Goal: Obtain resource: Download file/media

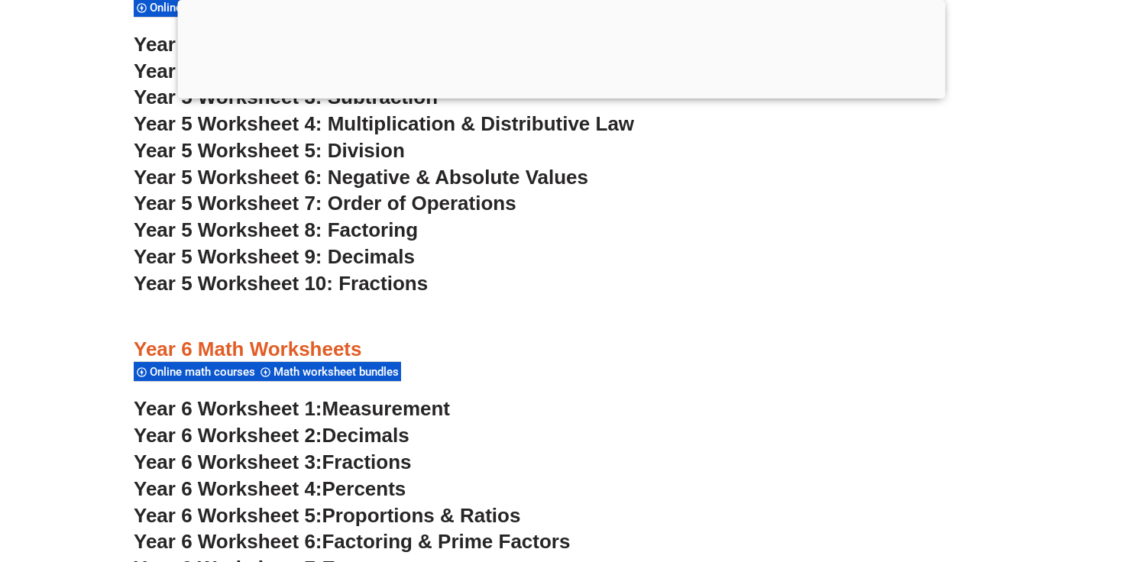
scroll to position [2913, 0]
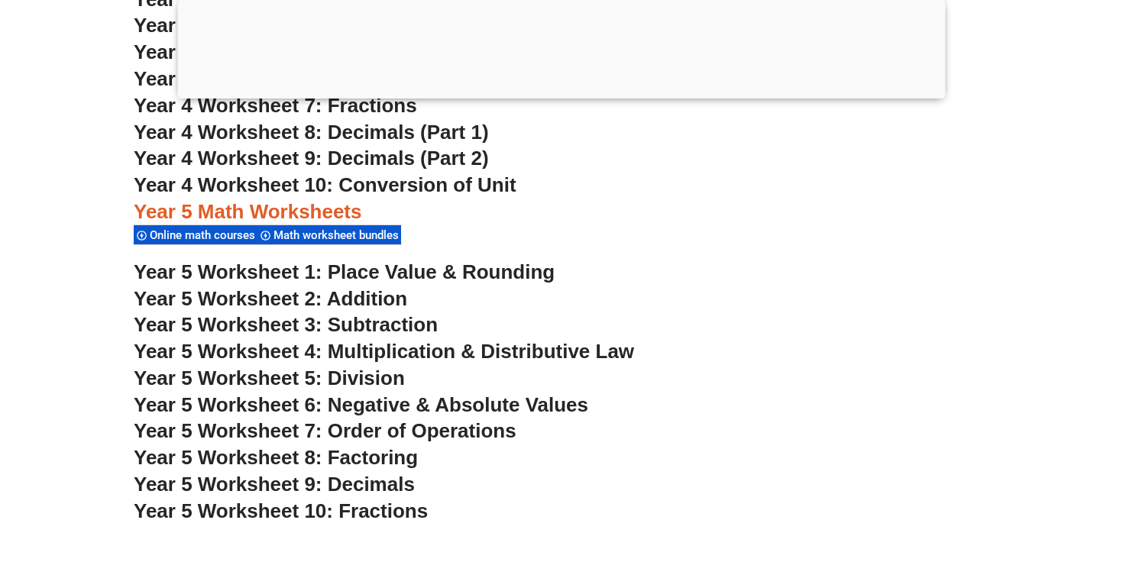
click at [395, 349] on span "Year 5 Worksheet 4: Multiplication & Distributive Law" at bounding box center [384, 351] width 500 height 23
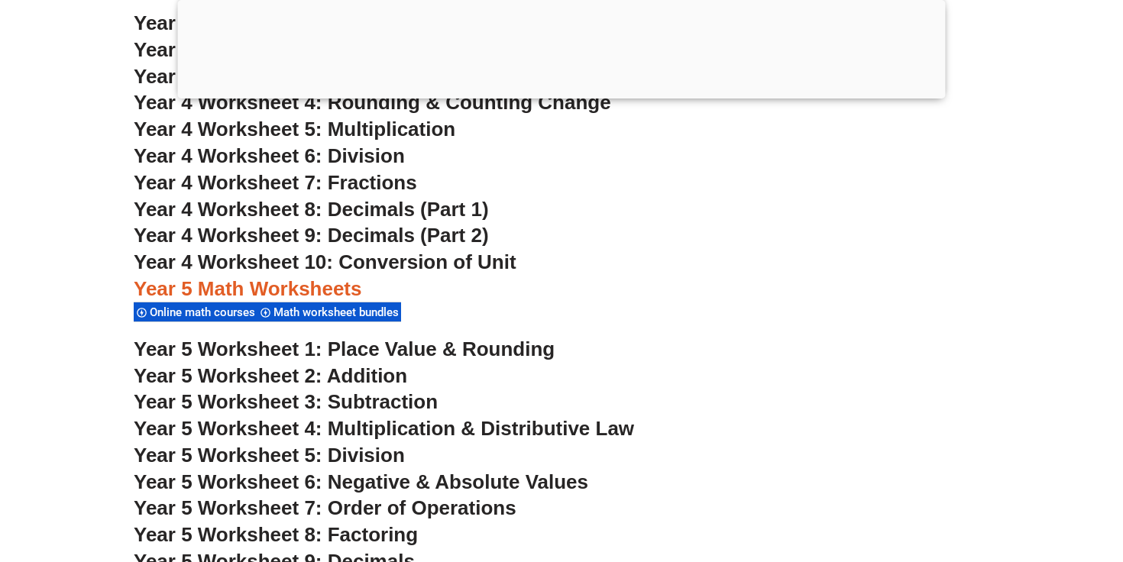
scroll to position [2778, 0]
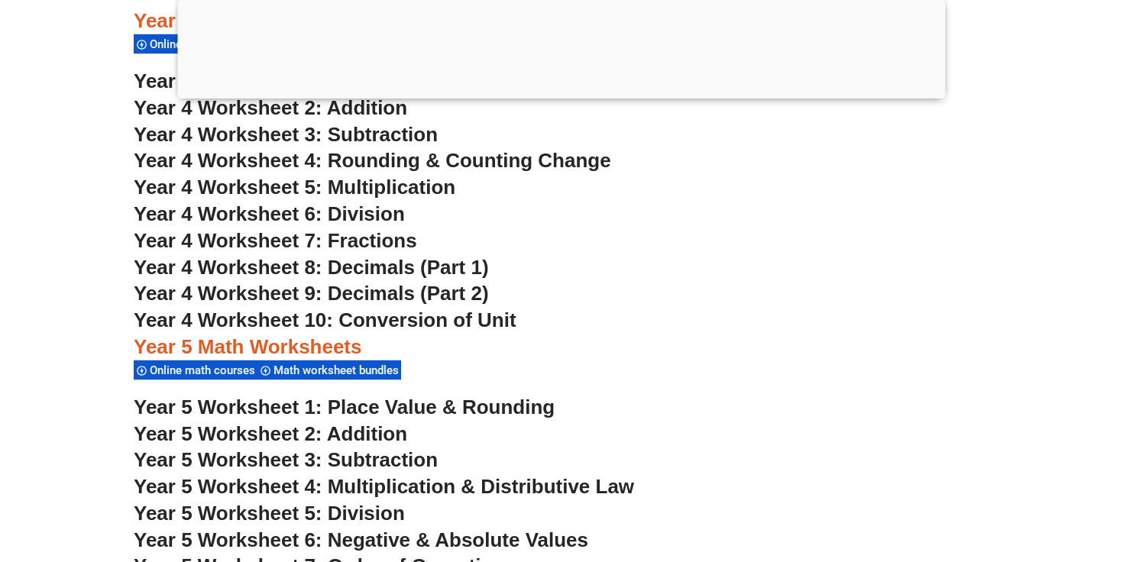
click at [420, 188] on span "Year 4 Worksheet 5: Multiplication" at bounding box center [295, 187] width 322 height 23
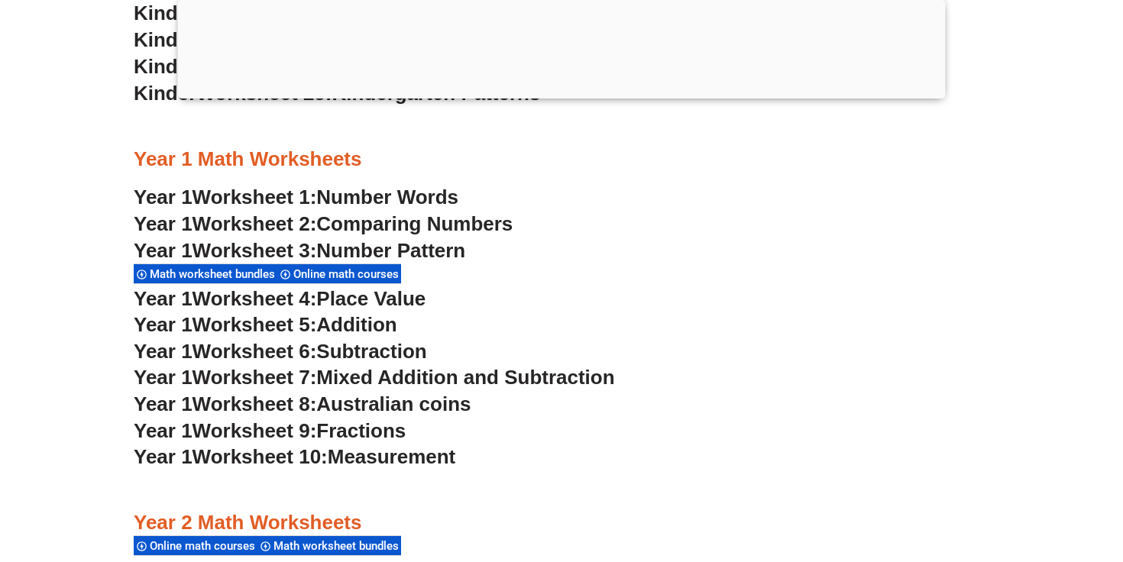
scroll to position [1265, 0]
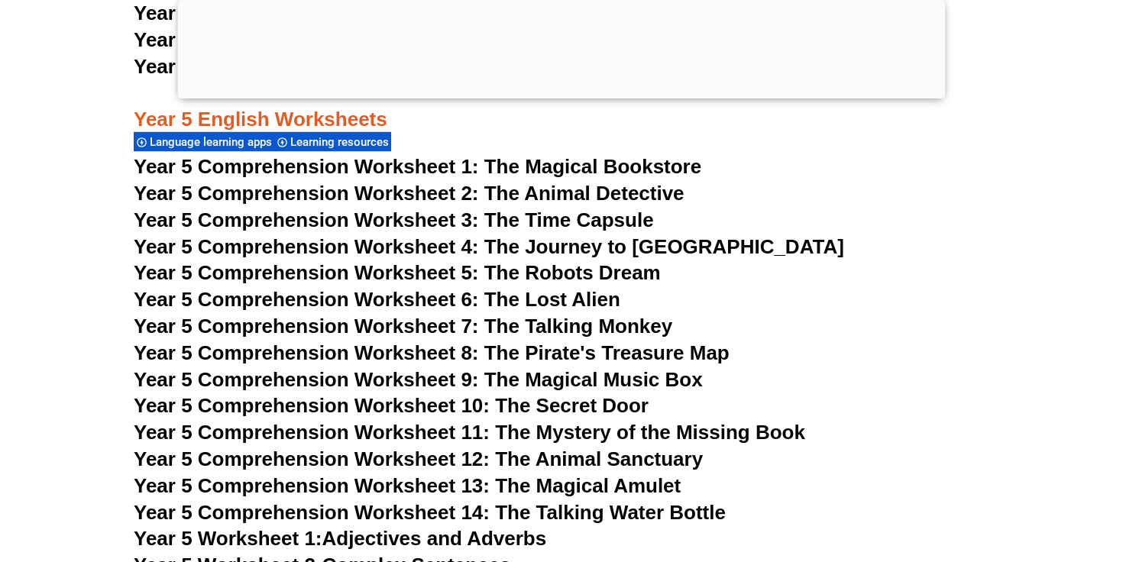
scroll to position [7397, 0]
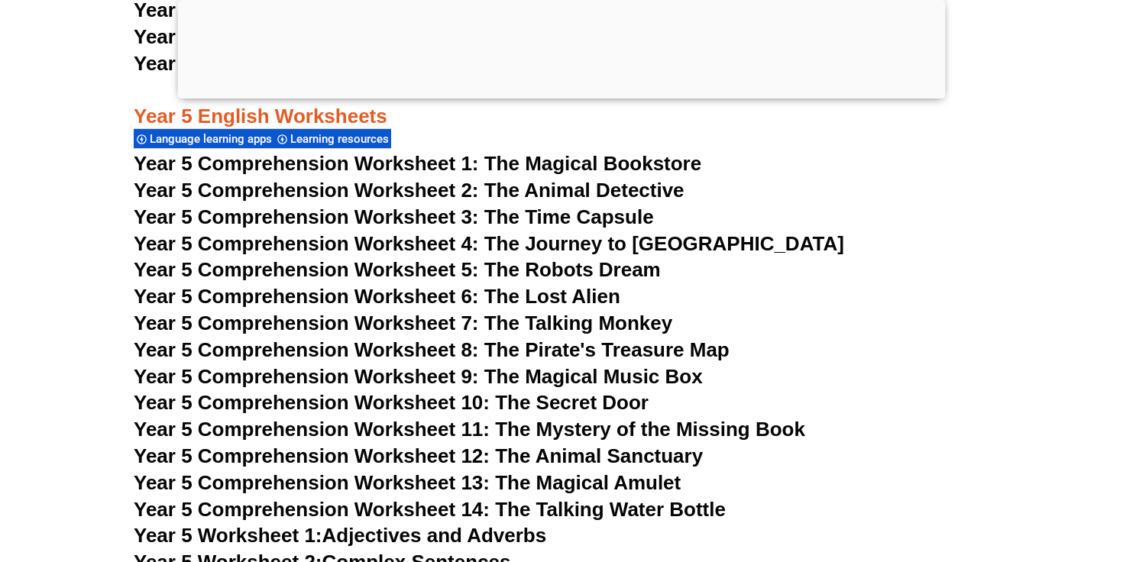
click at [605, 296] on span "Year 5 Comprehension Worksheet 6: The Lost Alien" at bounding box center [377, 296] width 487 height 23
